Goal: Navigation & Orientation: Find specific page/section

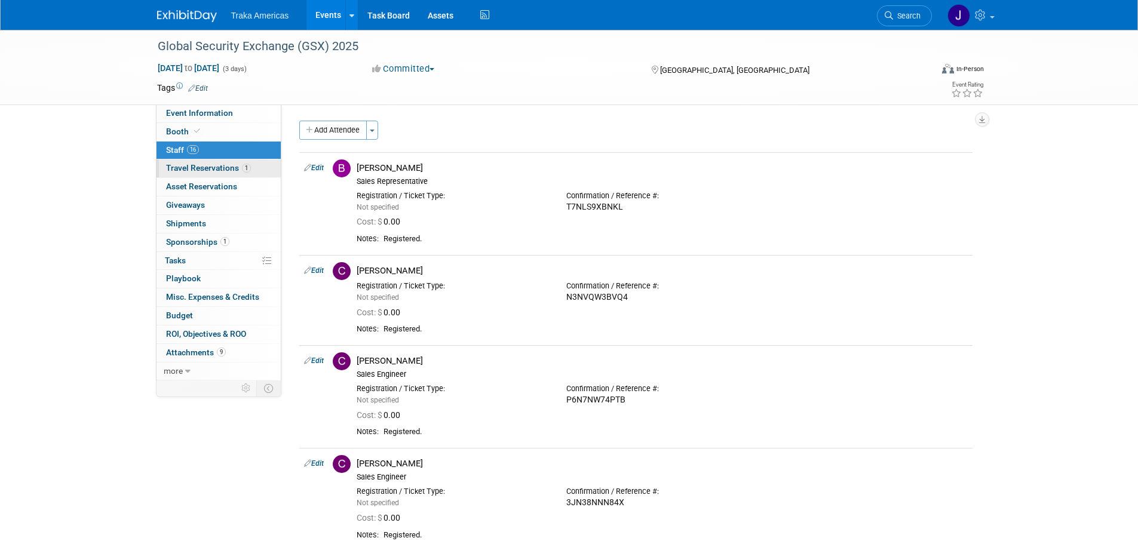
click at [226, 171] on span "Travel Reservations 1" at bounding box center [208, 168] width 85 height 10
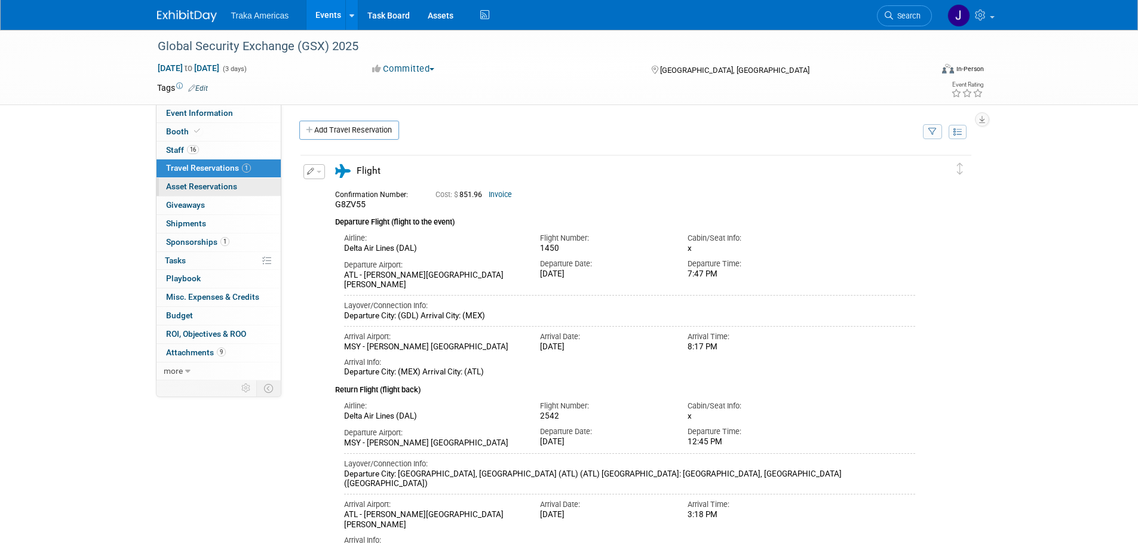
click at [233, 186] on span "Asset Reservations 0" at bounding box center [201, 187] width 71 height 10
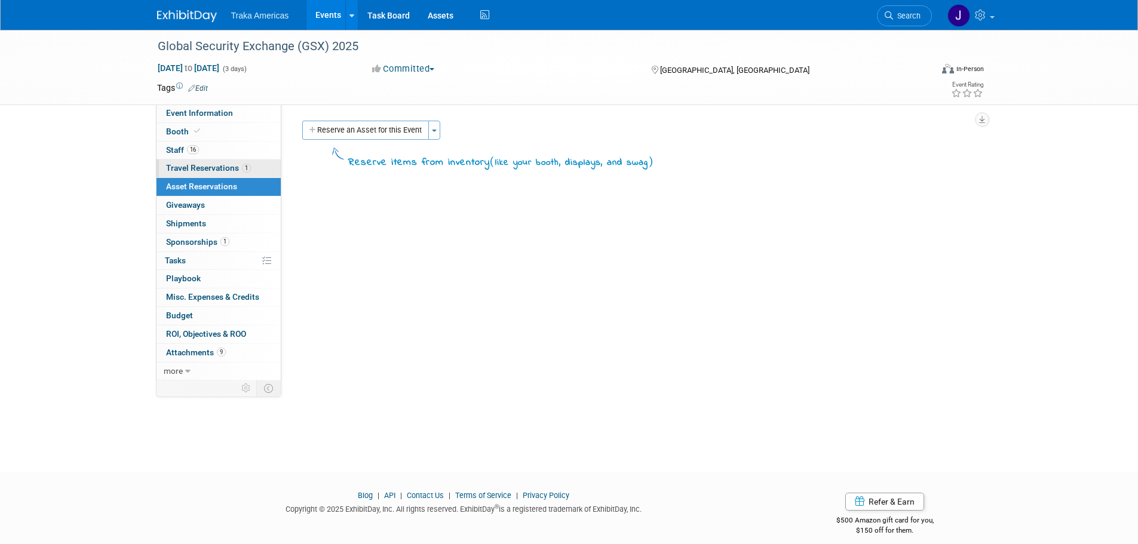
click at [224, 167] on span "Travel Reservations 1" at bounding box center [208, 168] width 85 height 10
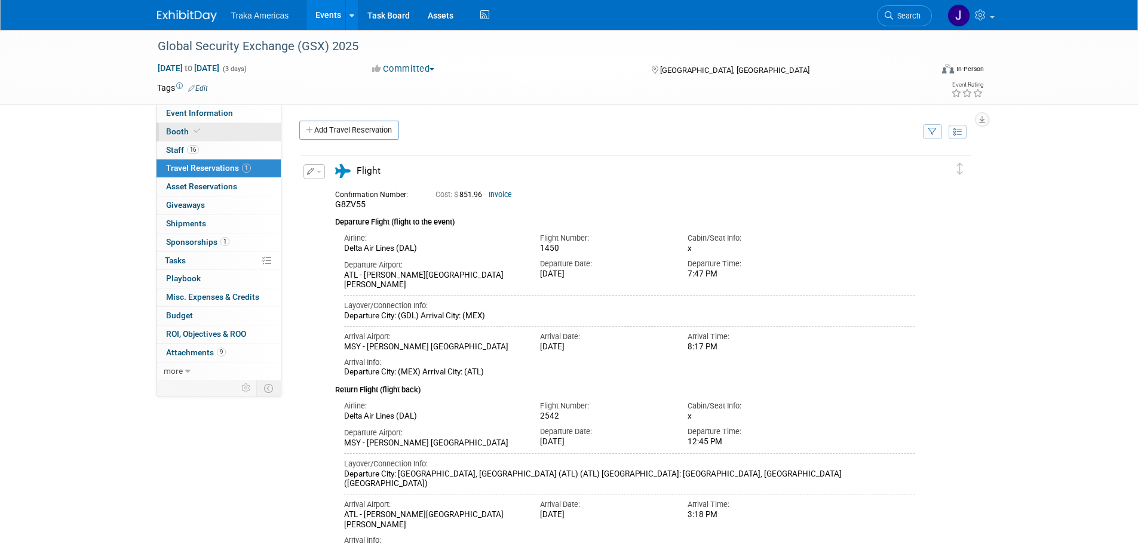
click at [229, 125] on link "Booth" at bounding box center [219, 132] width 124 height 18
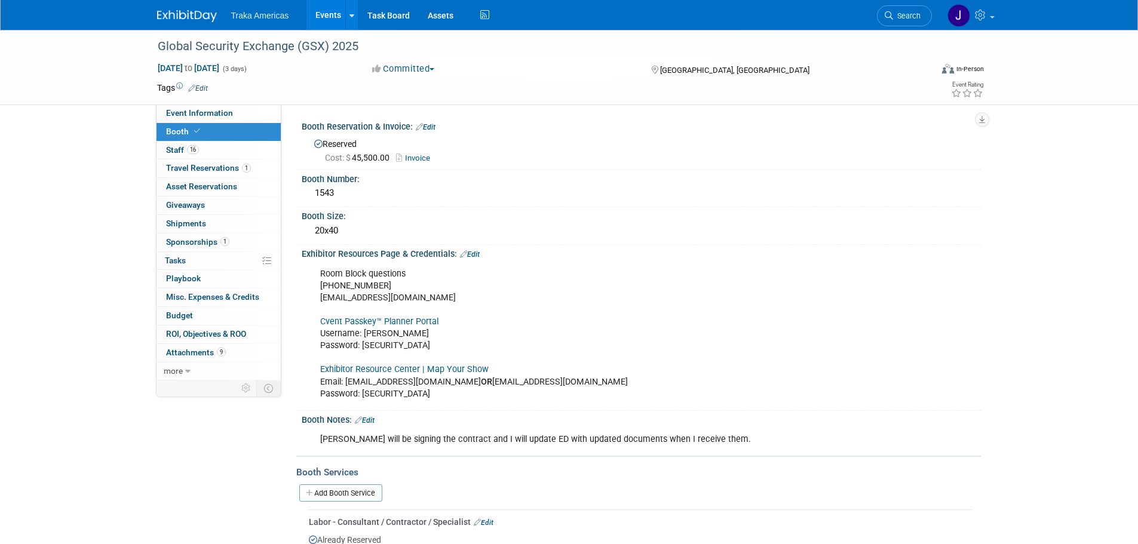
click at [166, 8] on link at bounding box center [194, 10] width 74 height 10
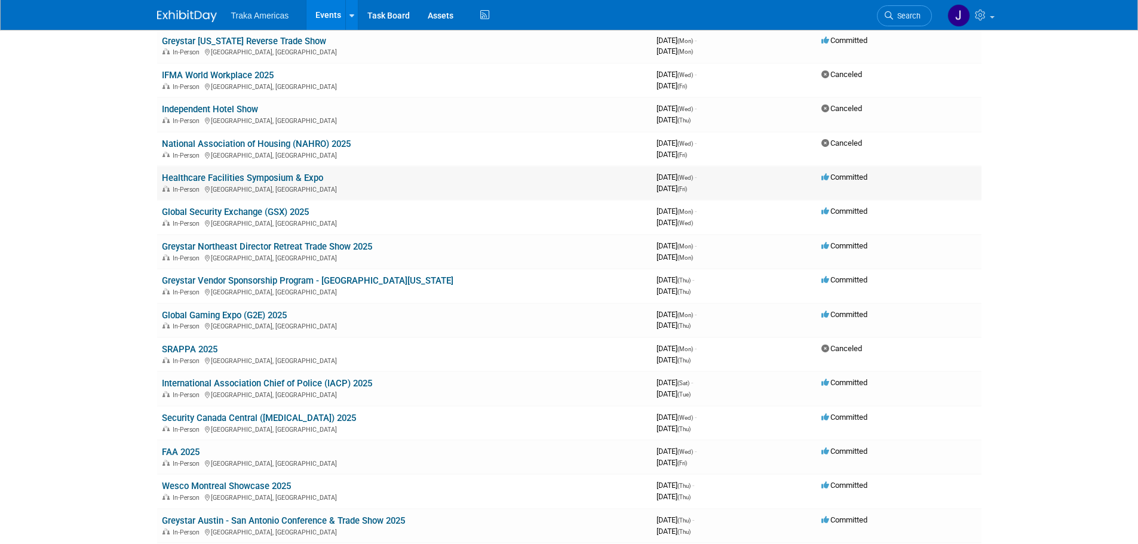
scroll to position [239, 0]
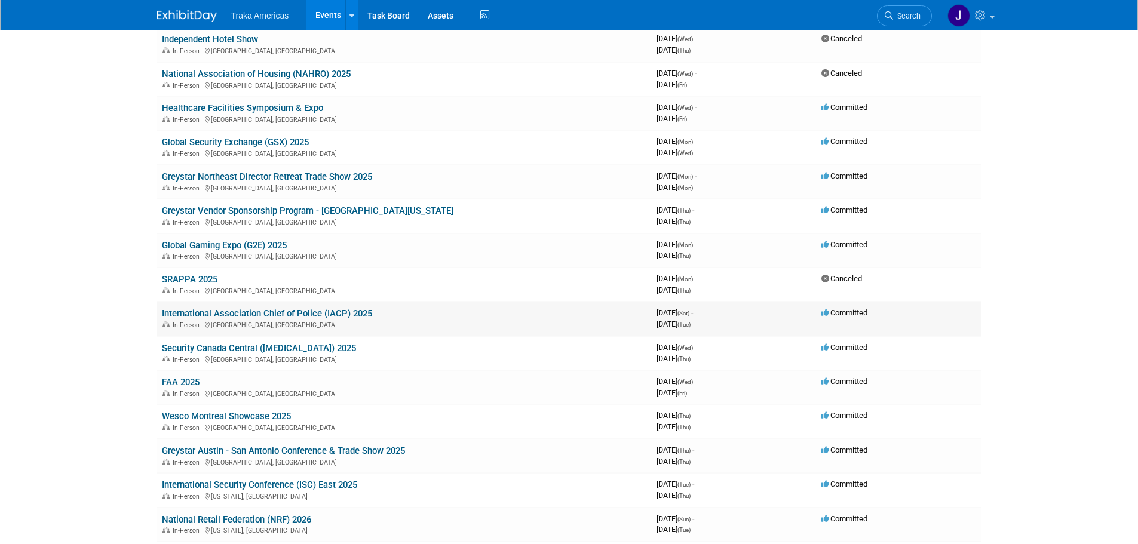
click at [283, 311] on link "International Association Chief of Police (IACP) 2025" at bounding box center [267, 313] width 210 height 11
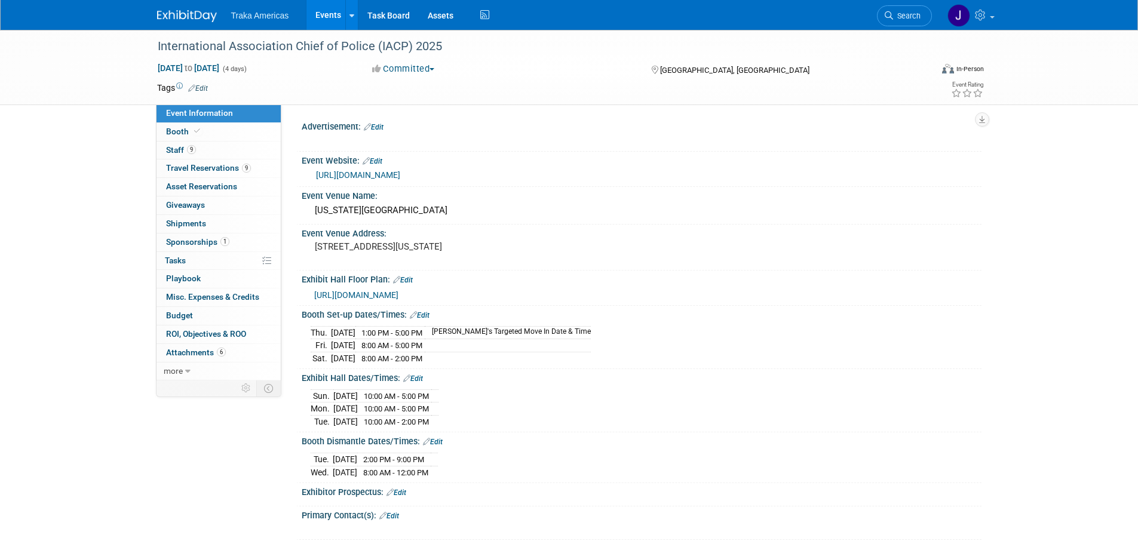
select select "National"
click at [204, 163] on span "Travel Reservations 9" at bounding box center [208, 168] width 85 height 10
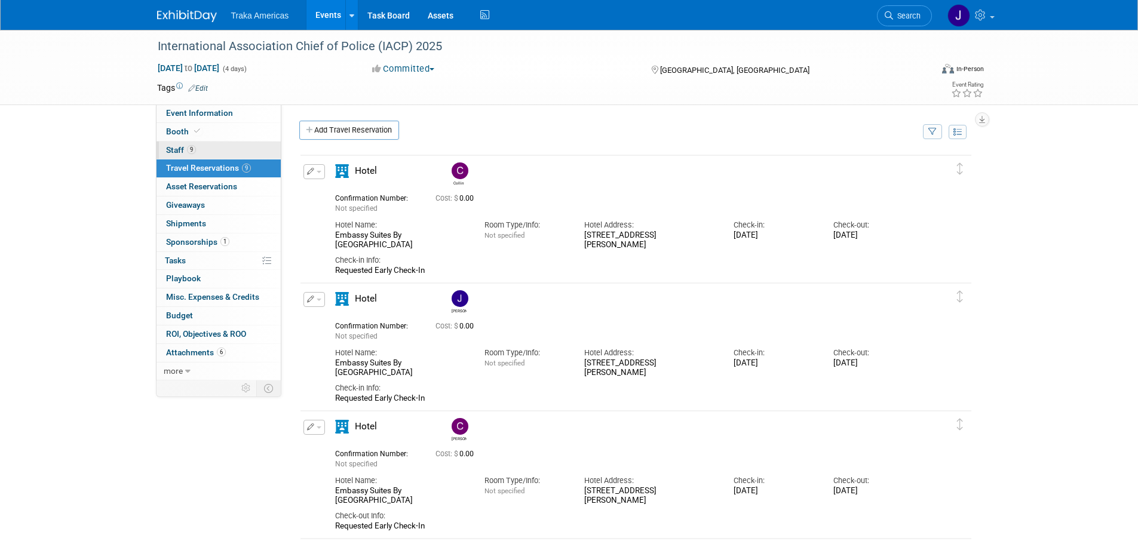
click at [237, 146] on link "9 Staff 9" at bounding box center [219, 151] width 124 height 18
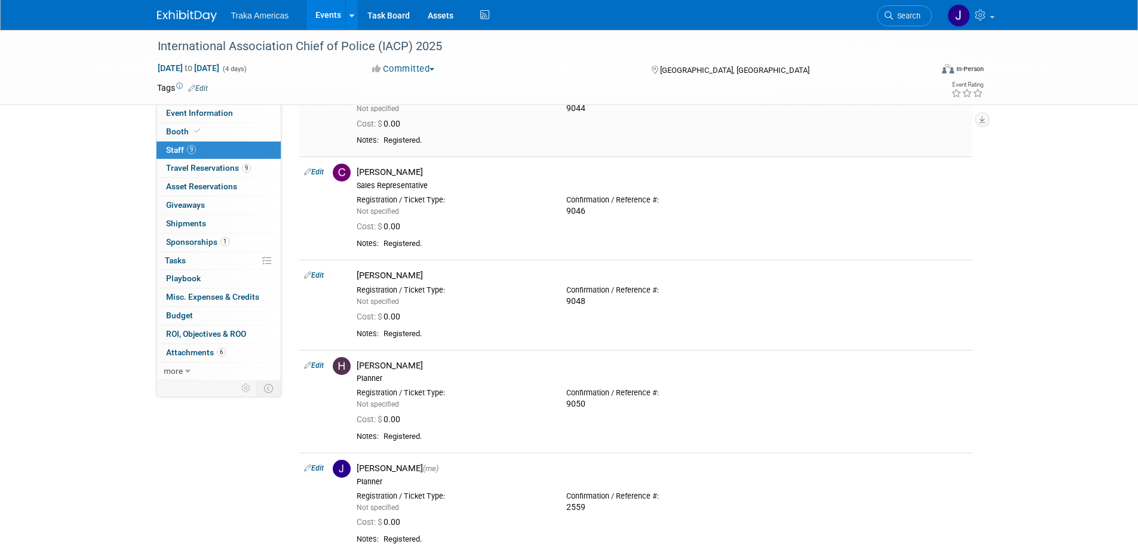
scroll to position [299, 0]
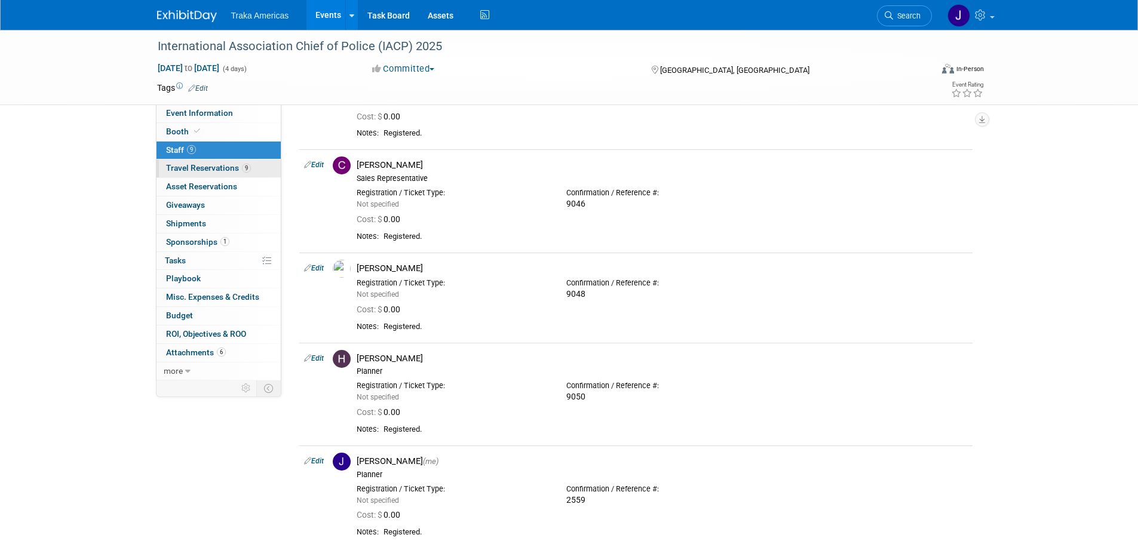
click at [233, 161] on link "9 Travel Reservations 9" at bounding box center [219, 169] width 124 height 18
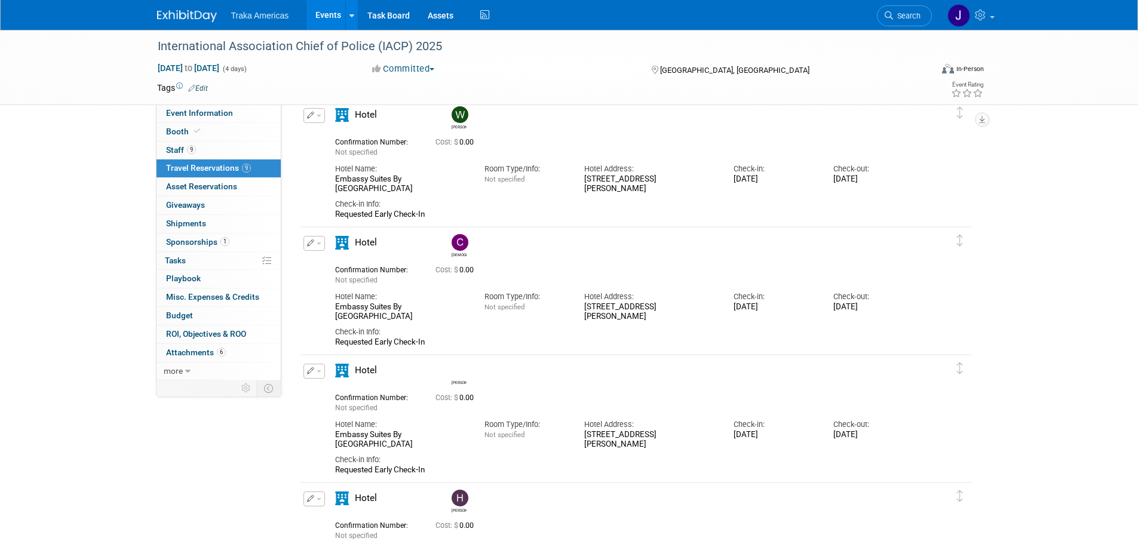
scroll to position [598, 0]
